Goal: Answer question/provide support

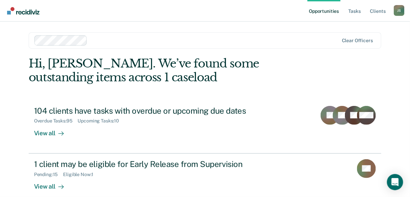
scroll to position [62, 0]
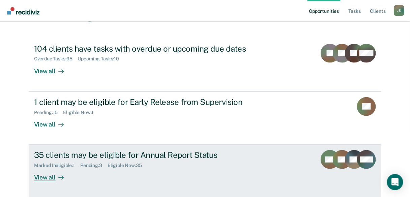
click at [49, 176] on div "View all" at bounding box center [53, 174] width 38 height 13
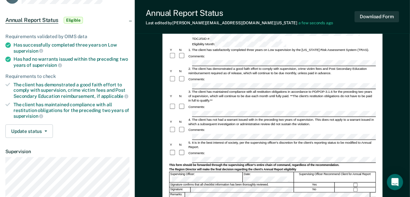
scroll to position [81, 0]
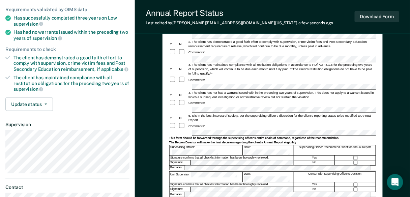
click at [183, 112] on form "Annual Reporting Checklist, Recommendation, and Determination Form Clients who …" at bounding box center [272, 131] width 206 height 299
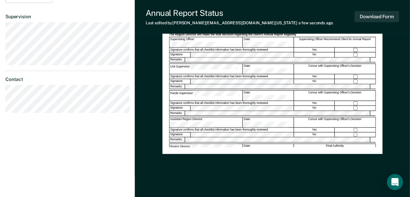
scroll to position [198, 0]
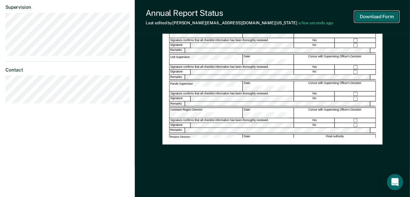
click at [358, 21] on button "Download Form" at bounding box center [376, 16] width 44 height 11
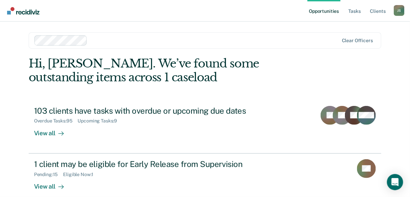
scroll to position [62, 0]
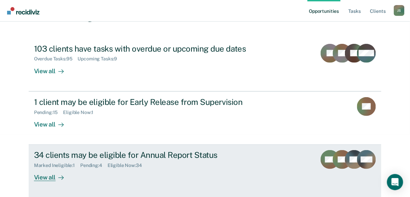
click at [42, 177] on div "View all" at bounding box center [53, 174] width 38 height 13
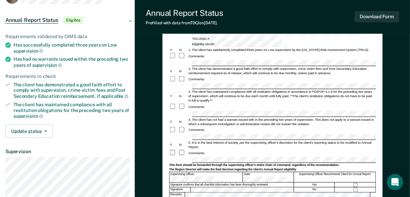
scroll to position [81, 0]
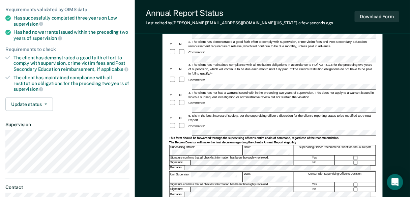
click at [195, 120] on form "Annual Reporting Checklist, Recommendation, and Determination Form Clients who …" at bounding box center [272, 131] width 206 height 299
click at [354, 156] on div at bounding box center [355, 158] width 41 height 4
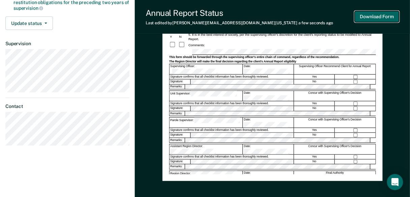
click at [380, 18] on button "Download Form" at bounding box center [376, 16] width 44 height 11
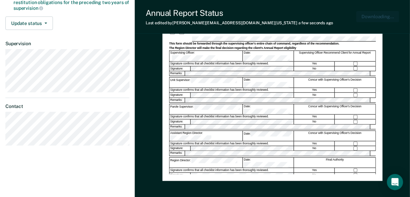
scroll to position [0, 0]
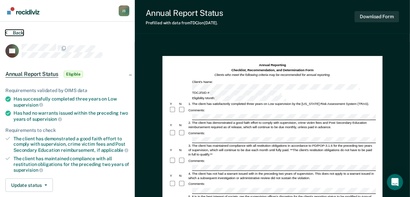
click at [8, 32] on button "Back" at bounding box center [14, 33] width 18 height 6
click at [7, 32] on button "Back" at bounding box center [14, 33] width 18 height 6
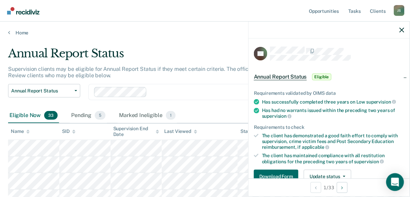
click at [392, 179] on icon "Open Intercom Messenger" at bounding box center [395, 182] width 8 height 9
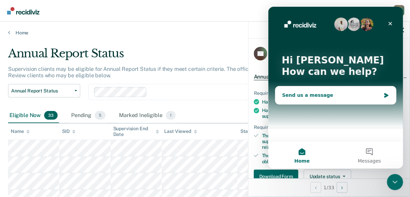
click at [296, 94] on div "Send us a message" at bounding box center [331, 94] width 99 height 7
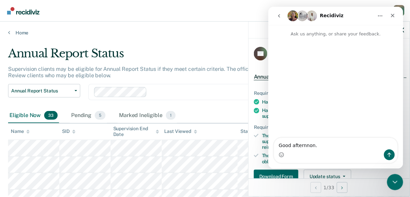
type textarea "Good afternnon."
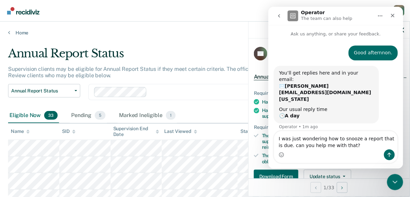
type textarea "I was just wondering how to snooze a report that is due. can you help me with t…"
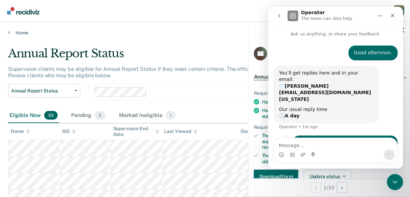
scroll to position [6, 0]
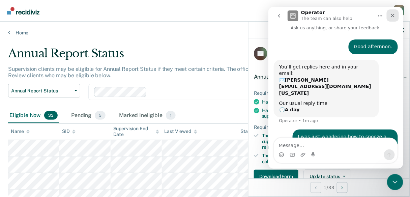
click at [392, 14] on icon "Close" at bounding box center [391, 14] width 5 height 5
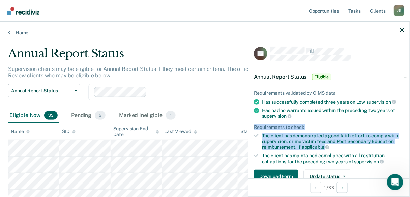
drag, startPoint x: 356, startPoint y: 140, endPoint x: 355, endPoint y: 146, distance: 5.1
click at [356, 145] on ul "Requirements validated by OIMS data Has successfully completed three years on L…" at bounding box center [329, 127] width 150 height 74
click at [363, 116] on div "Has had no warrants issued within the preceding two years of supervision" at bounding box center [333, 112] width 142 height 11
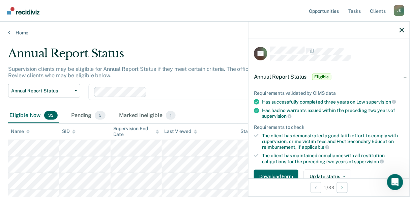
click at [399, 29] on div at bounding box center [328, 30] width 161 height 17
click at [401, 30] on icon "button" at bounding box center [401, 30] width 5 height 5
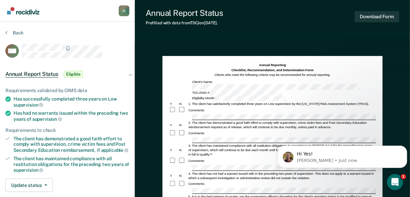
scroll to position [67, 0]
click at [310, 153] on p "Hi Yes!" at bounding box center [347, 153] width 102 height 7
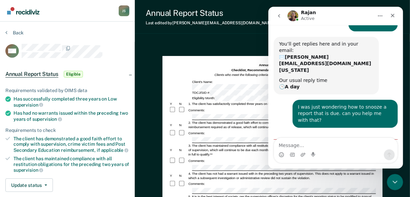
scroll to position [79, 0]
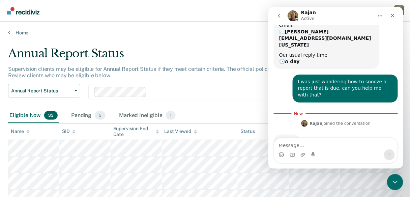
scroll to position [53, 0]
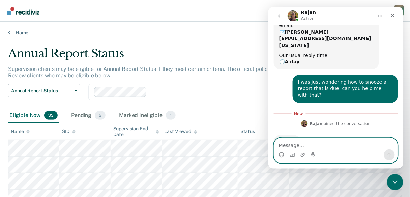
click at [286, 146] on textarea "Message…" at bounding box center [335, 142] width 123 height 11
type textarea "Hello"
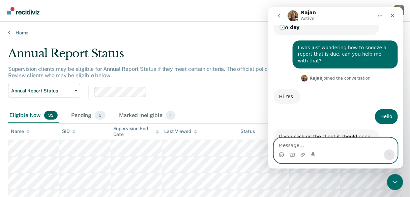
scroll to position [150, 0]
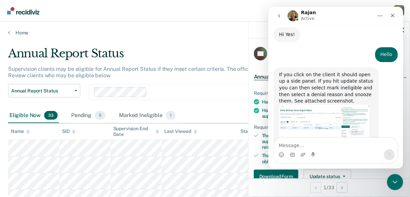
click at [252, 41] on div "CP Annual Report Status Eligible Requirements validated by OIMS data Has succes…" at bounding box center [328, 108] width 161 height 140
click at [280, 19] on button "go back" at bounding box center [278, 15] width 13 height 13
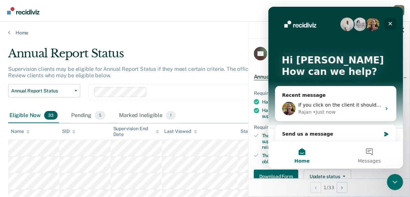
click at [391, 25] on icon "Close" at bounding box center [390, 24] width 4 height 4
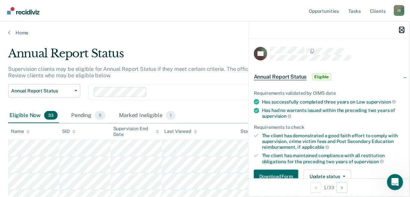
click at [402, 32] on icon "button" at bounding box center [401, 30] width 5 height 5
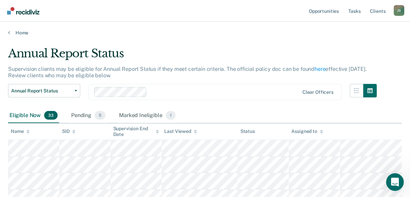
click at [392, 182] on icon "Open Intercom Messenger" at bounding box center [393, 180] width 5 height 5
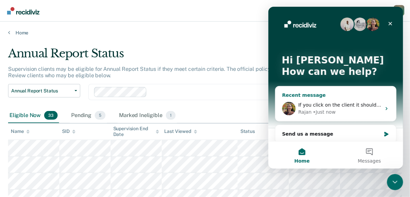
click at [309, 108] on div "Rajan • Just now" at bounding box center [339, 111] width 83 height 7
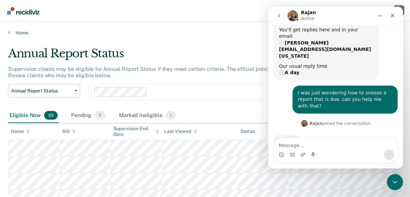
scroll to position [150, 0]
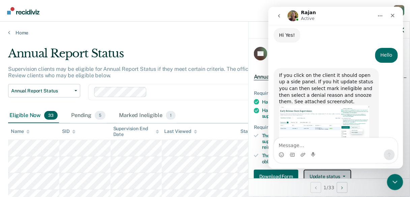
click at [323, 173] on button "Update status" at bounding box center [327, 175] width 47 height 13
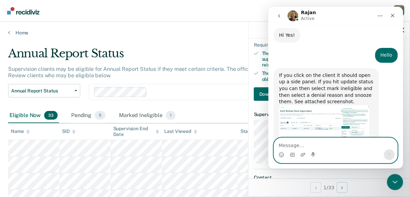
click at [298, 148] on textarea "Message…" at bounding box center [335, 142] width 123 height 11
type textarea "Okay let me try"
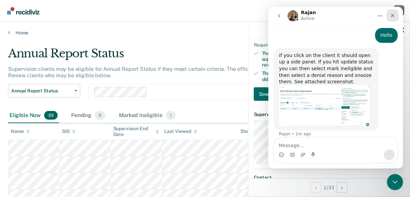
click at [395, 16] on div "Close" at bounding box center [392, 15] width 12 height 12
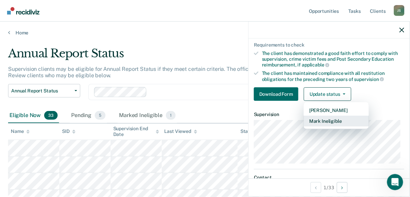
click at [330, 121] on button "Mark Ineligible" at bounding box center [336, 121] width 65 height 11
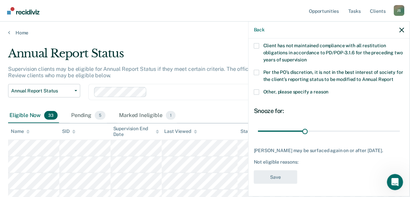
scroll to position [73, 0]
click at [256, 92] on span at bounding box center [256, 92] width 5 height 5
click at [328, 90] on input "Other, please specify a reason" at bounding box center [328, 90] width 0 height 0
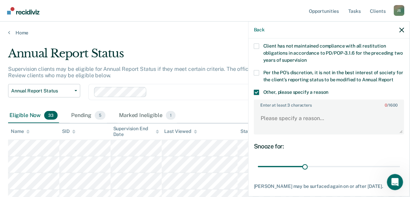
click at [255, 92] on span at bounding box center [256, 92] width 5 height 5
click at [328, 90] on input "Other, please specify a reason" at bounding box center [328, 90] width 0 height 0
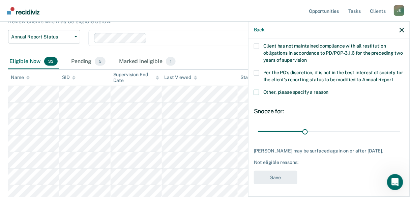
scroll to position [81, 0]
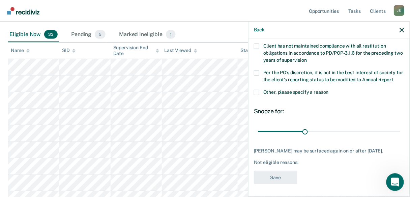
click at [395, 186] on div "Open Intercom Messenger" at bounding box center [393, 181] width 22 height 22
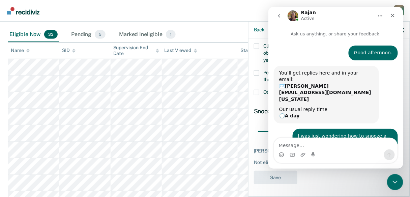
scroll to position [169, 0]
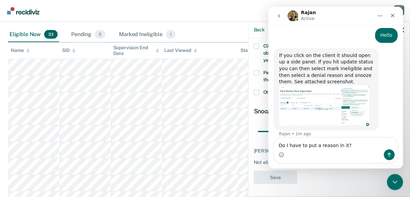
type textarea "Do I have to put a reason in it?"
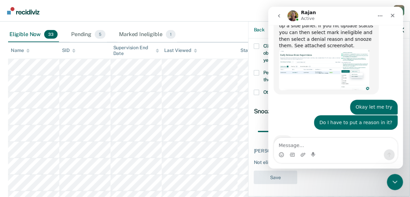
scroll to position [205, 0]
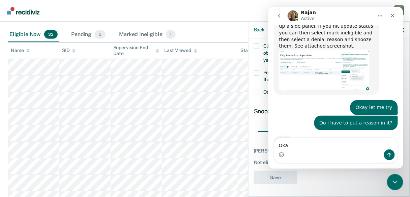
type textarea "Okay"
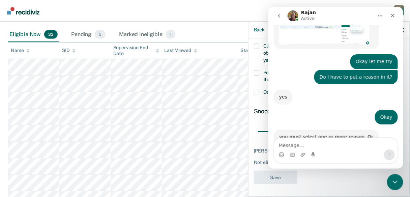
scroll to position [258, 0]
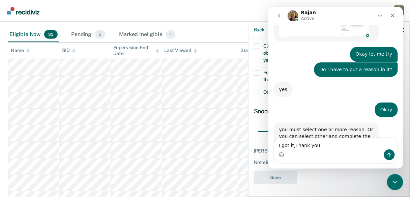
type textarea "I got it, Thank you."
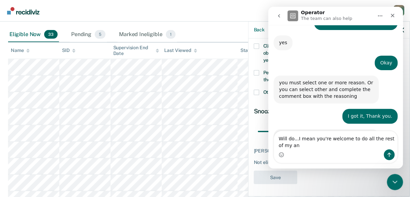
scroll to position [312, 0]
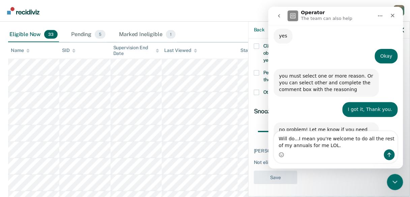
type textarea "Will do...I mean you're welcome to do all the rest of my annuals for me LOL."
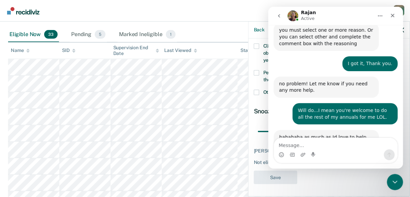
scroll to position [365, 0]
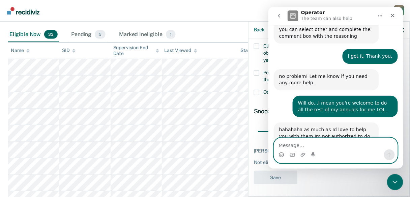
click at [294, 145] on textarea "Message…" at bounding box center [335, 142] width 123 height 11
type textarea "Just wishfull thinking. LOL Have a good day."
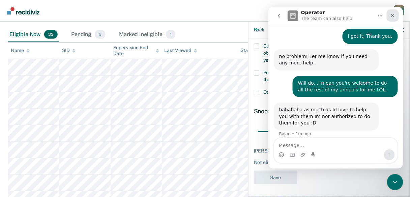
click at [390, 16] on icon "Close" at bounding box center [391, 14] width 5 height 5
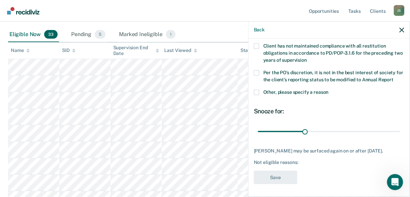
click at [402, 34] on div "Back" at bounding box center [328, 30] width 161 height 17
click at [403, 31] on icon "button" at bounding box center [401, 30] width 5 height 5
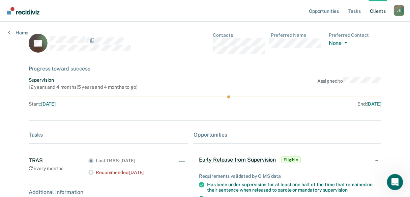
click at [379, 161] on div "Early Release from Supervision Eligible" at bounding box center [287, 160] width 188 height 22
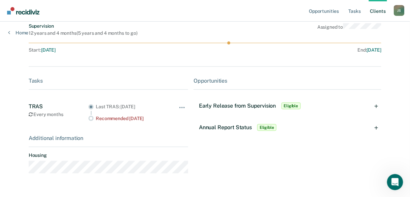
scroll to position [70, 0]
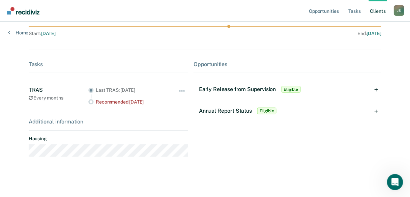
click at [261, 111] on span "Eligible" at bounding box center [266, 110] width 19 height 7
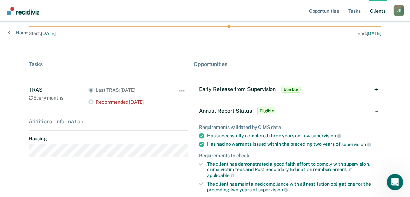
scroll to position [119, 0]
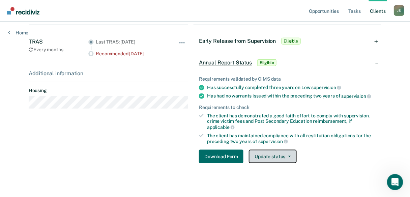
click at [275, 150] on button "Update status" at bounding box center [272, 156] width 47 height 13
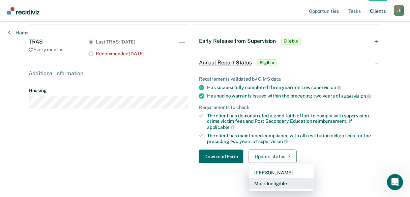
click at [273, 179] on button "Mark Ineligible" at bounding box center [281, 183] width 65 height 11
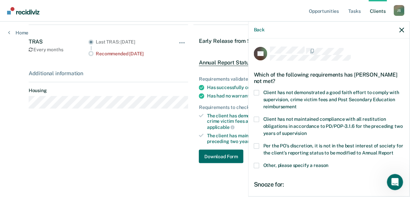
click at [256, 164] on span at bounding box center [256, 165] width 5 height 5
click at [328, 163] on input "Other, please specify a reason" at bounding box center [328, 163] width 0 height 0
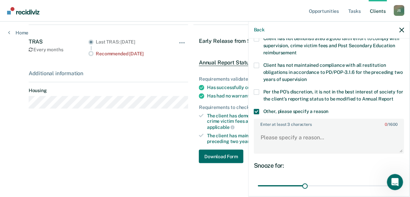
scroll to position [81, 0]
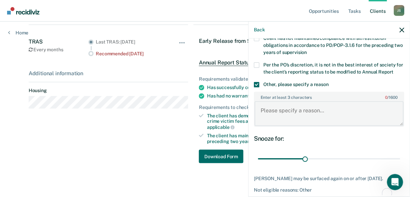
click at [269, 114] on textarea "Enter at least 3 characters 0 / 1600" at bounding box center [328, 113] width 149 height 25
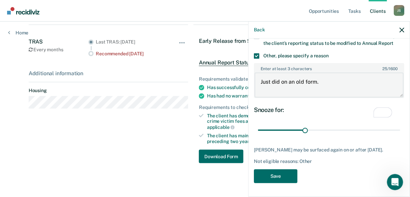
scroll to position [113, 0]
drag, startPoint x: 293, startPoint y: 78, endPoint x: 288, endPoint y: 81, distance: 6.5
click at [288, 81] on textarea "Just did on an old form." at bounding box center [328, 84] width 149 height 25
type textarea "Just did on the old form."
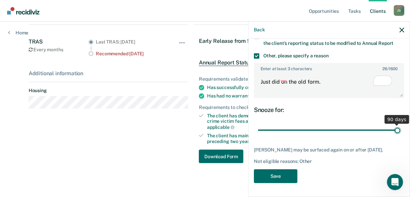
drag, startPoint x: 305, startPoint y: 126, endPoint x: 394, endPoint y: 127, distance: 88.6
type input "90"
click at [394, 127] on input "range" at bounding box center [329, 130] width 142 height 12
click at [288, 175] on button "Save" at bounding box center [275, 176] width 43 height 14
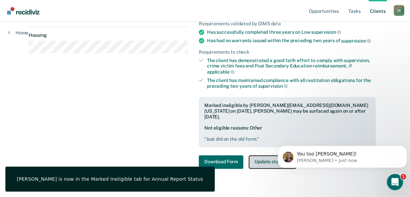
scroll to position [405, 0]
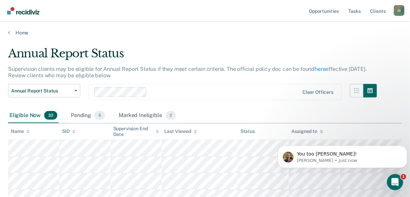
scroll to position [81, 0]
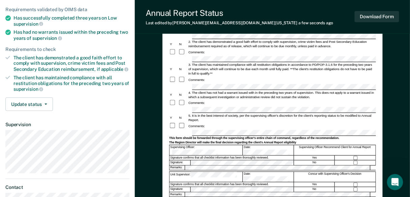
scroll to position [135, 0]
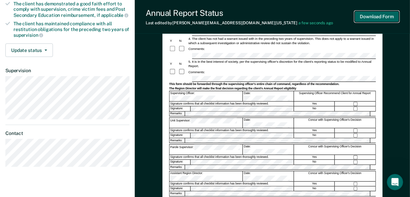
click at [378, 17] on button "Download Form" at bounding box center [376, 16] width 44 height 11
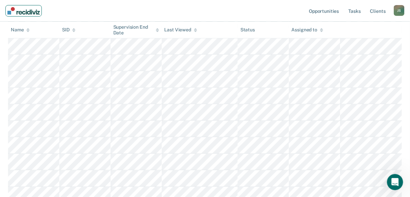
scroll to position [81, 0]
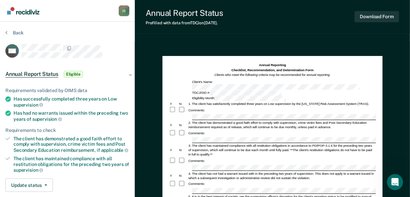
click at [287, 96] on div "Eligibility Month:" at bounding box center [239, 99] width 96 height 6
click at [185, 130] on div at bounding box center [182, 133] width 9 height 7
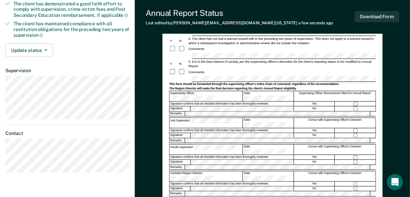
scroll to position [162, 0]
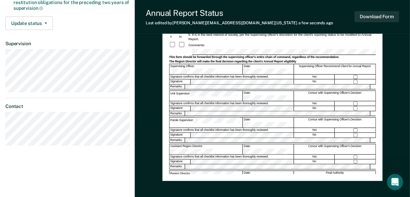
click at [268, 161] on div "Annual Reporting Checklist, Recommendation, and Determination Form Clients who …" at bounding box center [272, 37] width 206 height 273
click at [238, 167] on div "Annual Reporting Checklist, Recommendation, and Determination Form Clients who …" at bounding box center [272, 37] width 206 height 273
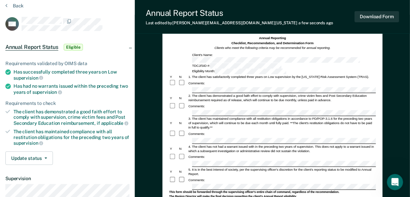
scroll to position [0, 0]
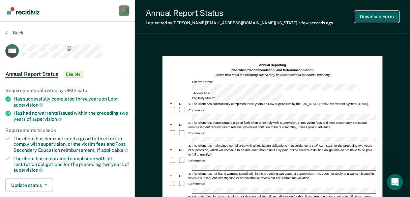
click at [378, 21] on button "Download Form" at bounding box center [376, 16] width 44 height 11
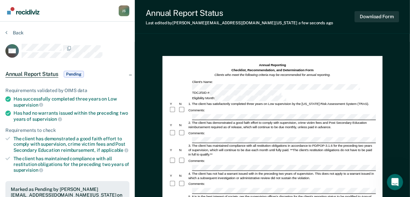
scroll to position [405, 0]
click at [7, 32] on icon at bounding box center [6, 32] width 2 height 5
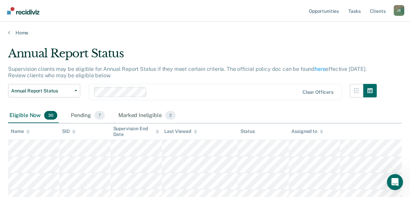
scroll to position [81, 0]
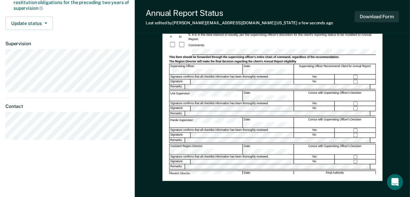
scroll to position [135, 0]
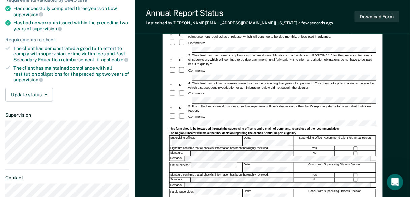
scroll to position [0, 0]
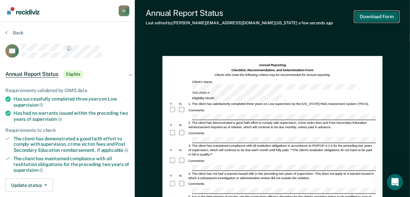
click at [381, 17] on button "Download Form" at bounding box center [376, 16] width 44 height 11
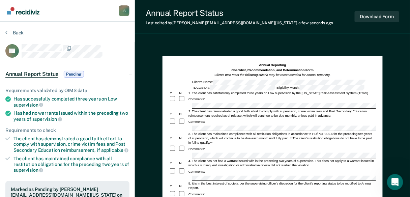
scroll to position [108, 0]
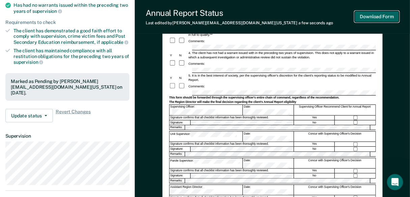
click at [382, 12] on button "Download Form" at bounding box center [376, 16] width 44 height 11
